Goal: Task Accomplishment & Management: Manage account settings

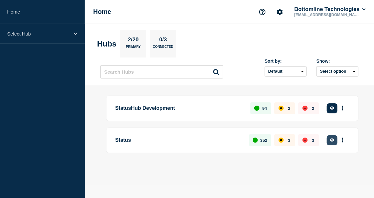
click at [335, 142] on button "button" at bounding box center [332, 141] width 11 height 10
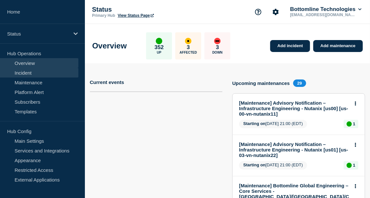
click at [34, 73] on link "Incident" at bounding box center [39, 73] width 78 height 10
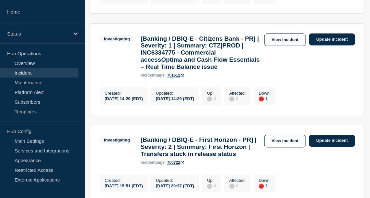
scroll to position [419, 0]
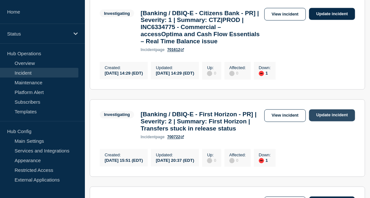
click at [331, 122] on link "Update incident" at bounding box center [332, 116] width 46 height 12
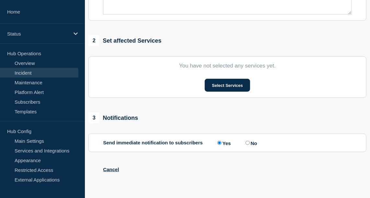
type input "[Banking / DBIQ-E - First Horizon - PR] | Severity: 2 | Summary: First Horizon …"
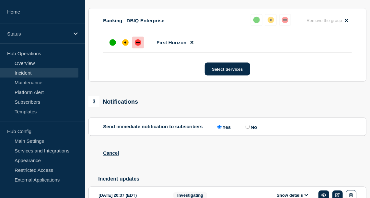
scroll to position [419, 0]
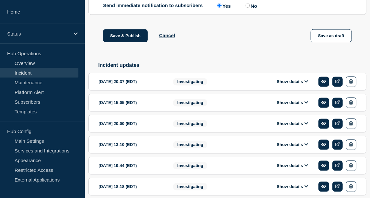
click at [303, 85] on button "Show details" at bounding box center [292, 82] width 36 height 6
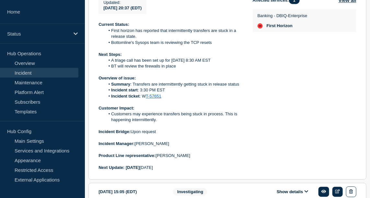
scroll to position [544, 0]
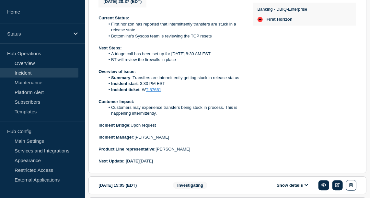
drag, startPoint x: 169, startPoint y: 179, endPoint x: 99, endPoint y: 37, distance: 158.4
click at [99, 37] on div "Current Status: First horizon has reported that intermittently transfers are st…" at bounding box center [170, 89] width 144 height 149
copy div "Current Status: First horizon has reported that intermittently transfers are st…"
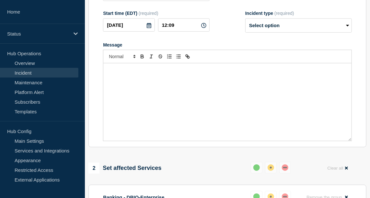
scroll to position [123, 0]
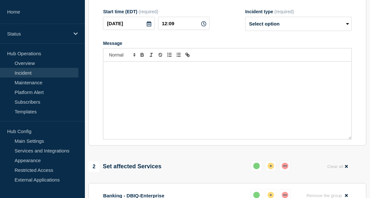
click at [145, 95] on div "Message" at bounding box center [227, 101] width 248 height 78
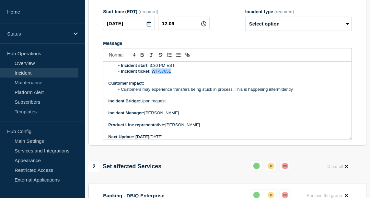
drag, startPoint x: 174, startPoint y: 88, endPoint x: 151, endPoint y: 84, distance: 23.9
click at [151, 74] on li "Incident ticket : W T-57651" at bounding box center [231, 72] width 232 height 6
paste div "Message"
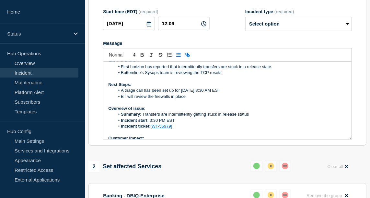
scroll to position [7, 0]
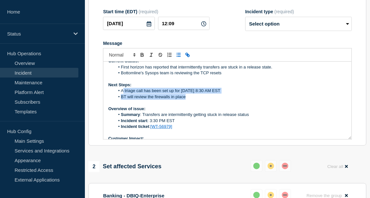
drag, startPoint x: 185, startPoint y: 112, endPoint x: 122, endPoint y: 109, distance: 63.8
click at [122, 100] on ol "A triage call has been set up for August 21st at 8:30 AM EST BT will review the…" at bounding box center [227, 94] width 238 height 12
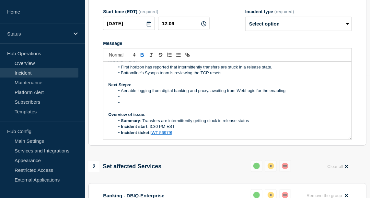
click at [123, 94] on li "Aenable logging from digital banking and proxy. awaiting from WebLogic for the …" at bounding box center [231, 91] width 232 height 6
drag, startPoint x: 207, startPoint y: 106, endPoint x: 279, endPoint y: 110, distance: 72.3
click at [279, 106] on ol "Enable logging from digital banking and proxy. awaiting from WebLogic for the e…" at bounding box center [227, 97] width 238 height 18
copy li "awaiting from WebLogic for the enabling"
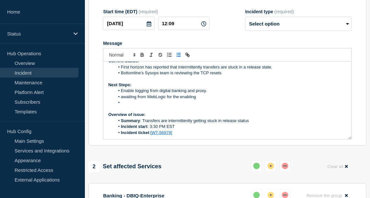
click at [122, 100] on li "awaiting from WebLogic for the enabling" at bounding box center [231, 97] width 232 height 6
click at [138, 100] on li "Awaiting from WebLogic for the enabling" at bounding box center [231, 97] width 232 height 6
click at [122, 106] on li "Message" at bounding box center [231, 103] width 232 height 6
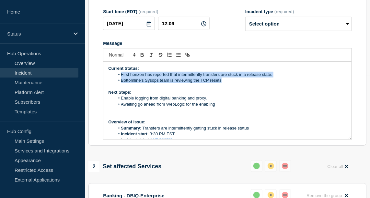
drag, startPoint x: 228, startPoint y: 95, endPoint x: 113, endPoint y: 90, distance: 114.7
click at [113, 84] on ol "First horizon has reported that intermittently transfers are stuck in a release…" at bounding box center [227, 78] width 238 height 12
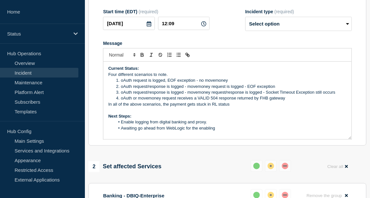
click at [120, 101] on li "oAuth or movemoney request receives a VALID 504 response returned by FHB gateway" at bounding box center [231, 98] width 232 height 6
click at [108, 78] on p "Four different scenarios to note." at bounding box center [227, 75] width 238 height 6
click at [108, 107] on p "In all of the above scenarios, the payment gets stuck in RL status" at bounding box center [227, 105] width 238 height 6
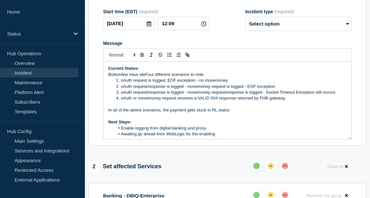
click at [144, 78] on p "Bottomline have ideFour different scenarios to note." at bounding box center [227, 75] width 238 height 6
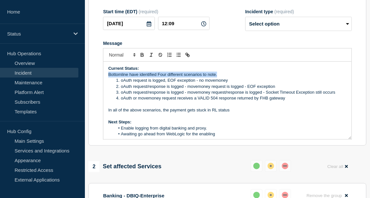
drag, startPoint x: 107, startPoint y: 90, endPoint x: 231, endPoint y: 92, distance: 124.0
click at [231, 92] on div "Current Status: Bottomline have identified Four different scenarios to note. oA…" at bounding box center [227, 101] width 248 height 78
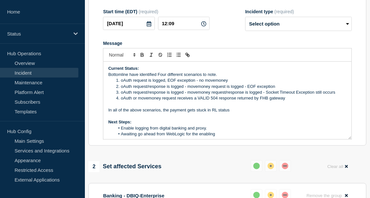
click at [260, 107] on p "Message" at bounding box center [227, 105] width 238 height 6
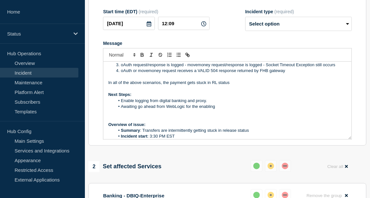
scroll to position [27, 0]
click at [236, 86] on p "In all of the above scenarios, the payment gets stuck in RL status" at bounding box center [227, 83] width 238 height 6
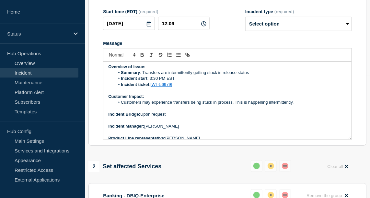
scroll to position [103, 0]
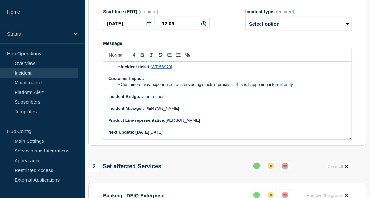
drag, startPoint x: 187, startPoint y: 150, endPoint x: 137, endPoint y: 146, distance: 50.6
click at [137, 136] on p "Next Update: Thursday August 21st" at bounding box center [227, 133] width 238 height 6
drag, startPoint x: 162, startPoint y: 150, endPoint x: 135, endPoint y: 149, distance: 26.9
click at [135, 136] on p "Next Update: 1-2 hours" at bounding box center [227, 133] width 238 height 6
click at [141, 58] on icon "Toggle bold text" at bounding box center [142, 55] width 6 height 6
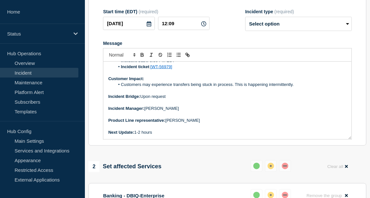
click at [165, 136] on p "Next Update: 1-2 hours" at bounding box center [227, 133] width 238 height 6
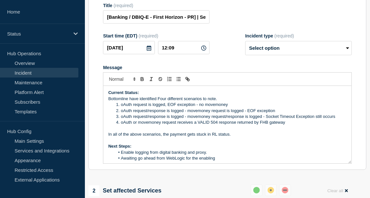
scroll to position [96, 0]
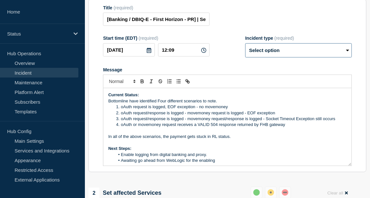
click at [295, 58] on select "Select option Investigating Identified Monitoring Resolved" at bounding box center [298, 50] width 106 height 14
select select "investigating"
click at [245, 58] on select "Select option Investigating Identified Monitoring Resolved" at bounding box center [298, 50] width 106 height 14
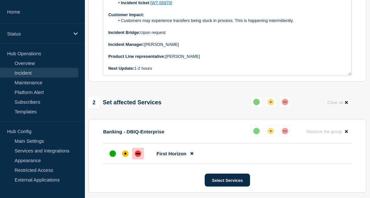
scroll to position [190, 0]
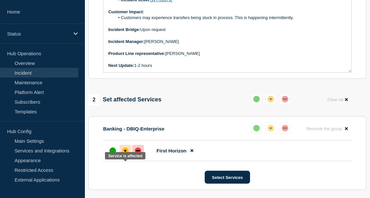
click at [125, 154] on div "affected" at bounding box center [125, 151] width 6 height 6
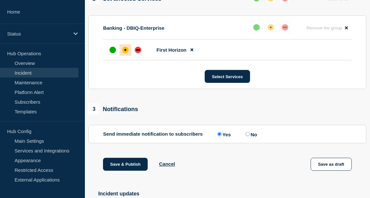
scroll to position [289, 0]
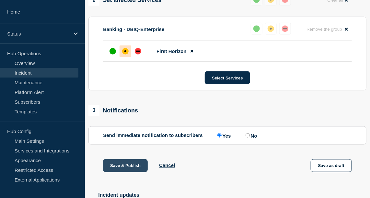
click at [140, 173] on button "Save & Publish" at bounding box center [125, 166] width 45 height 13
